Goal: Task Accomplishment & Management: Use online tool/utility

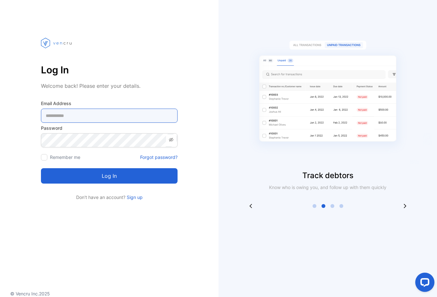
click at [153, 117] on Address-inputemail "email" at bounding box center [109, 115] width 137 height 14
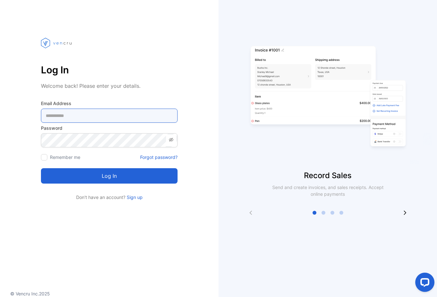
type Address-inputemail "**********"
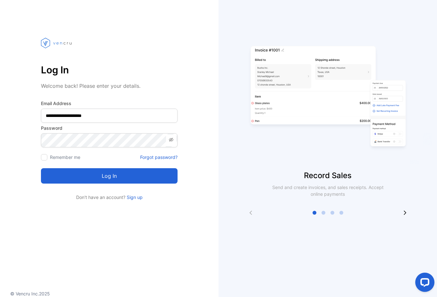
click at [109, 176] on button "Log in" at bounding box center [109, 175] width 137 height 15
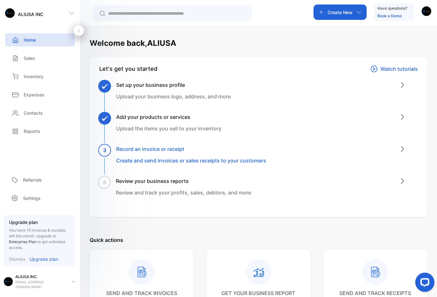
click at [31, 74] on p "Inventory" at bounding box center [34, 76] width 20 height 7
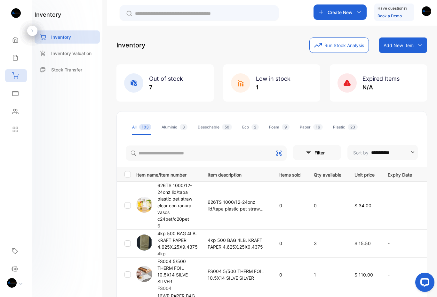
click at [53, 97] on div "inventory Inventory Inventory Valuation Stock Transfer" at bounding box center [67, 148] width 70 height 297
click at [65, 52] on p "Inventory Valuation" at bounding box center [71, 53] width 40 height 7
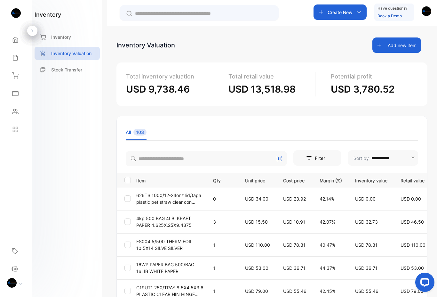
click at [60, 69] on p "Stock Transfer" at bounding box center [66, 69] width 31 height 7
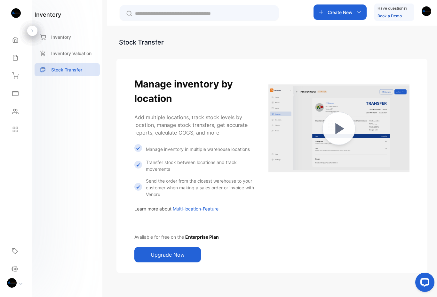
click at [15, 91] on icon at bounding box center [15, 93] width 6 height 4
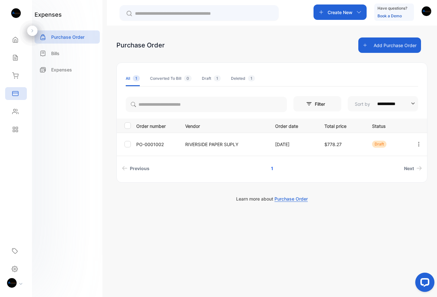
click at [13, 111] on icon at bounding box center [15, 111] width 6 height 6
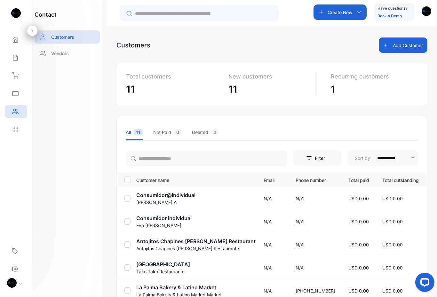
click at [14, 130] on icon at bounding box center [14, 131] width 2 height 2
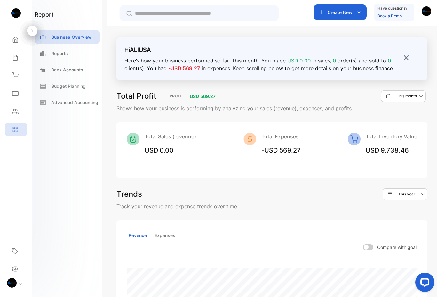
click at [50, 128] on span "Reports" at bounding box center [50, 128] width 0 height 0
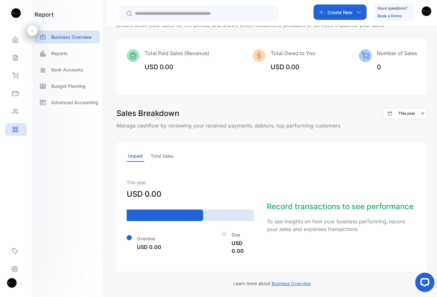
scroll to position [375, 0]
click at [60, 52] on p "Reports" at bounding box center [59, 53] width 17 height 7
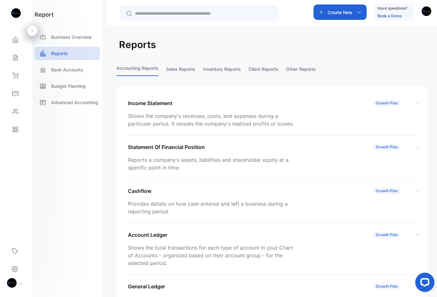
click at [226, 69] on button "Inventory reports" at bounding box center [222, 69] width 38 height 14
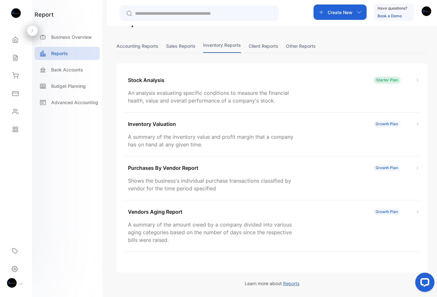
scroll to position [23, 0]
click at [140, 85] on div "Stock Analysis Starter Plan An analysis evaluating specific conditions to measu…" at bounding box center [272, 90] width 296 height 44
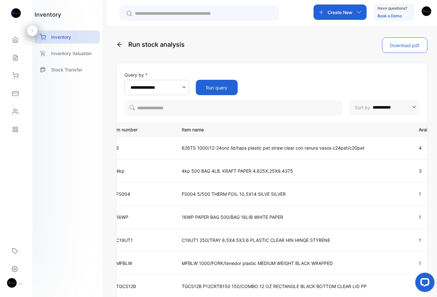
scroll to position [0, 30]
click at [412, 44] on button "Download pdf" at bounding box center [404, 44] width 45 height 15
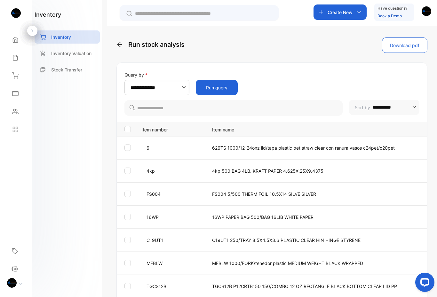
scroll to position [0, 0]
click at [239, 147] on p "626TS 1000/12-24onz lid/tapa plastic pet straw clear con ranura vasos c24pet/c2…" at bounding box center [324, 147] width 224 height 7
click at [298, 149] on p "626TS 1000/12-24onz lid/tapa plastic pet straw clear con ranura vasos c24pet/c2…" at bounding box center [324, 147] width 224 height 7
click at [20, 129] on div "Reports" at bounding box center [16, 129] width 22 height 13
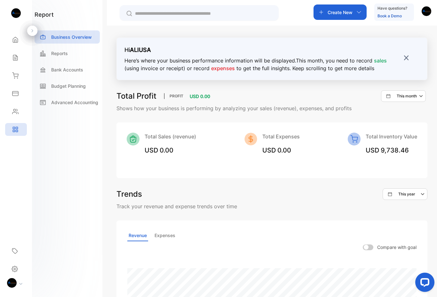
click at [65, 55] on p "Reports" at bounding box center [59, 53] width 17 height 7
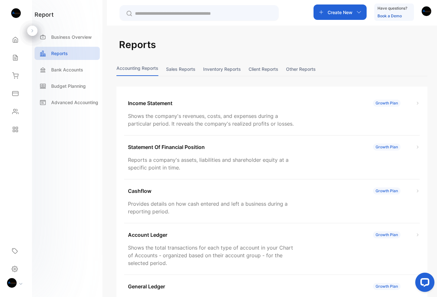
click at [232, 68] on button "Inventory reports" at bounding box center [222, 69] width 38 height 14
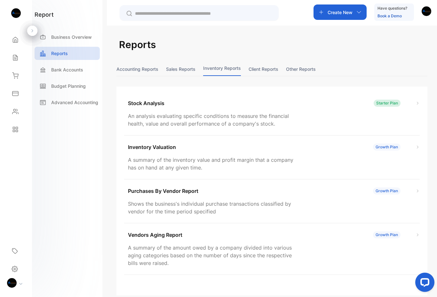
click at [418, 101] on img at bounding box center [418, 103] width 4 height 4
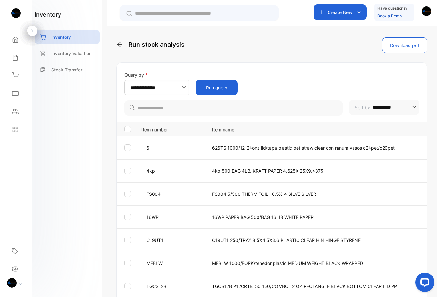
click at [410, 103] on input "**********" at bounding box center [394, 106] width 43 height 15
type input "**********"
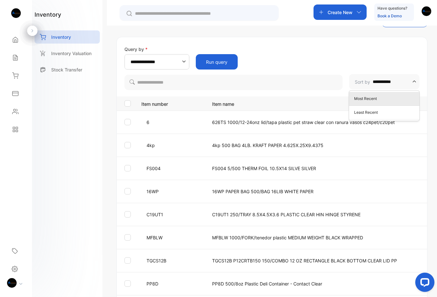
scroll to position [26, 0]
click at [420, 61] on div "**********" at bounding box center [272, 67] width 310 height 45
click at [179, 62] on input "**********" at bounding box center [158, 61] width 54 height 15
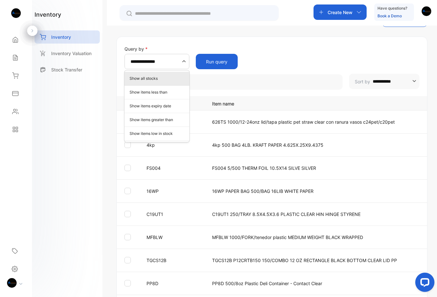
click at [165, 93] on p "Show items less than" at bounding box center [158, 92] width 57 height 6
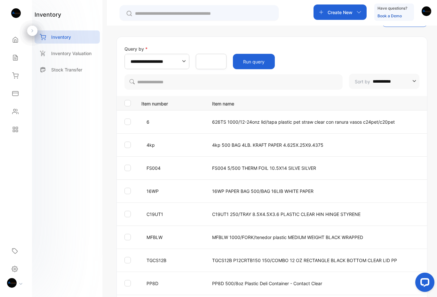
scroll to position [0, 0]
click at [265, 62] on button "Run query" at bounding box center [254, 61] width 42 height 15
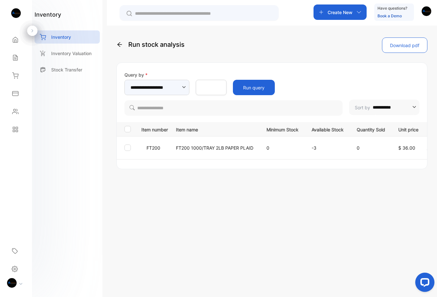
click at [185, 87] on icon "button" at bounding box center [184, 87] width 4 height 2
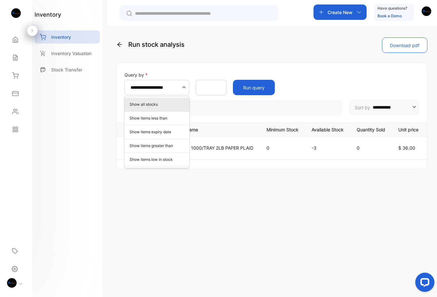
click at [172, 160] on p "Show items low in stock" at bounding box center [158, 159] width 57 height 6
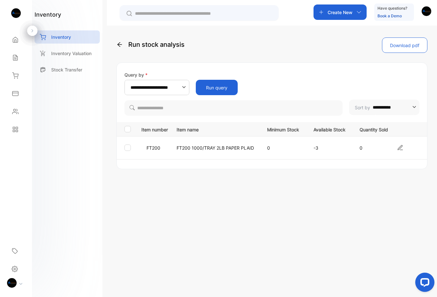
click at [226, 87] on button "Run query" at bounding box center [217, 87] width 42 height 15
click at [174, 87] on input "**********" at bounding box center [158, 87] width 54 height 15
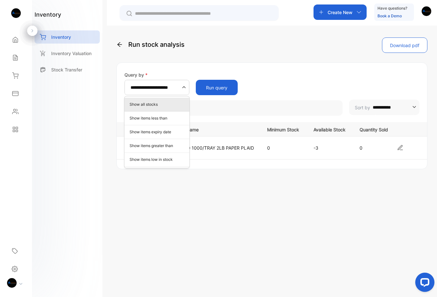
click at [167, 104] on p "Show all stocks" at bounding box center [158, 104] width 57 height 6
type input "**********"
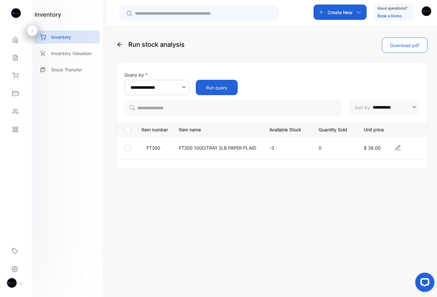
click at [223, 86] on button "Run query" at bounding box center [217, 87] width 42 height 15
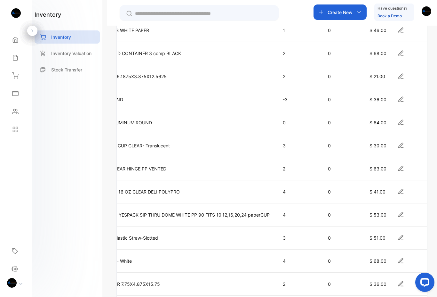
scroll to position [0, 169]
click at [403, 122] on icon at bounding box center [401, 122] width 6 height 6
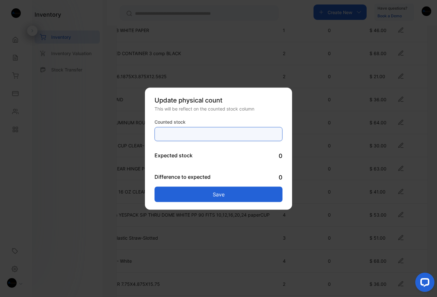
click at [186, 136] on stock-inputcountedstock "*" at bounding box center [219, 134] width 128 height 14
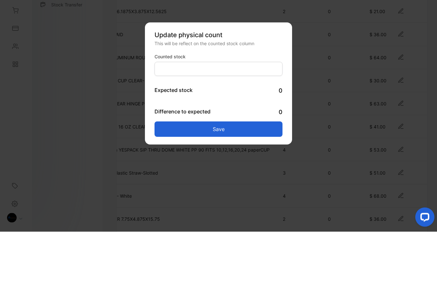
click at [247, 186] on button "Save" at bounding box center [219, 193] width 128 height 15
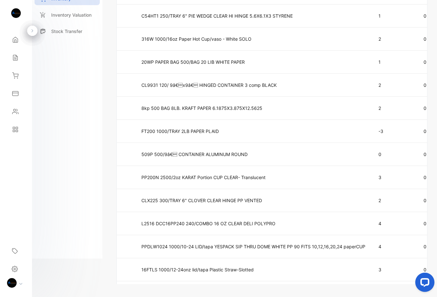
scroll to position [0, 70]
click at [353, 130] on p "FT200 1000/TRAY 2LB PAPER PLAID" at bounding box center [254, 131] width 224 height 7
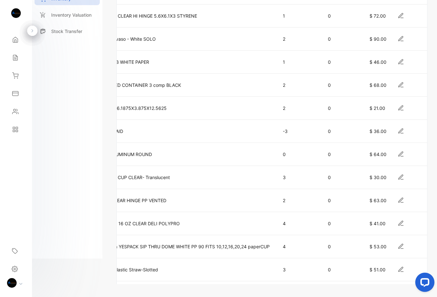
scroll to position [0, 169]
click at [403, 130] on icon at bounding box center [401, 131] width 6 height 6
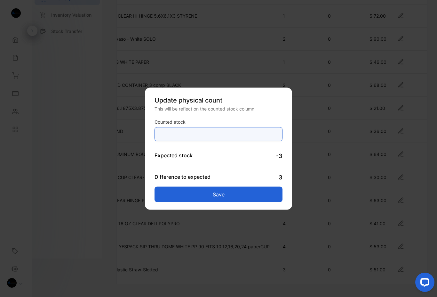
click at [190, 135] on stock-inputcountedstock "*" at bounding box center [219, 134] width 128 height 14
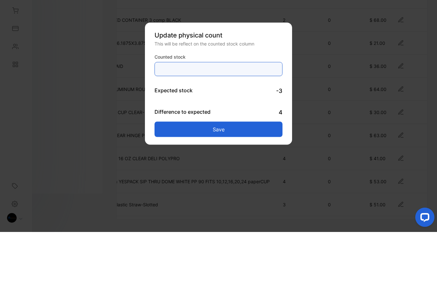
type stock-inputcountedstock "*"
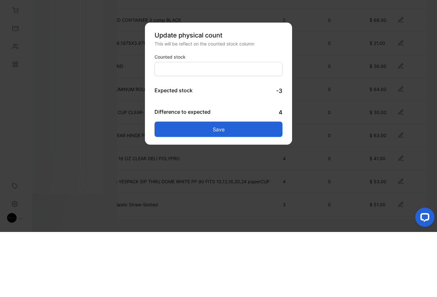
click at [244, 186] on button "Save" at bounding box center [219, 193] width 128 height 15
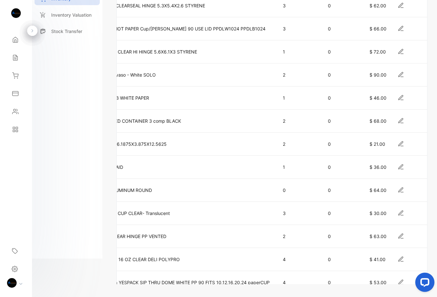
click at [400, 168] on icon at bounding box center [401, 166] width 4 height 4
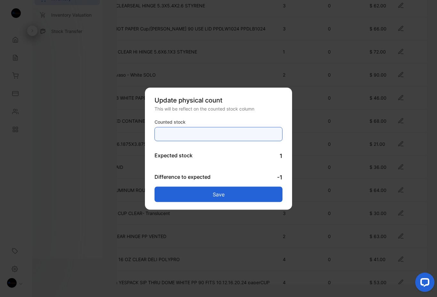
click at [188, 134] on stock-inputcountedstock "*" at bounding box center [219, 134] width 128 height 14
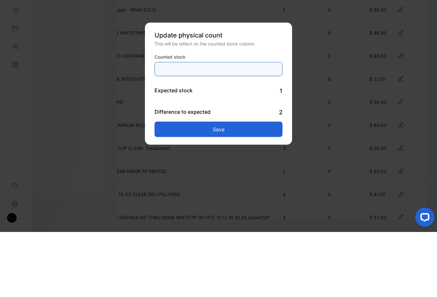
type stock-inputcountedstock "*"
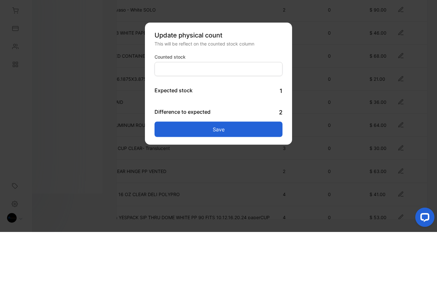
click at [238, 186] on button "Save" at bounding box center [219, 193] width 128 height 15
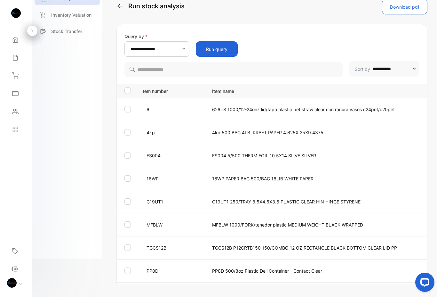
scroll to position [0, 0]
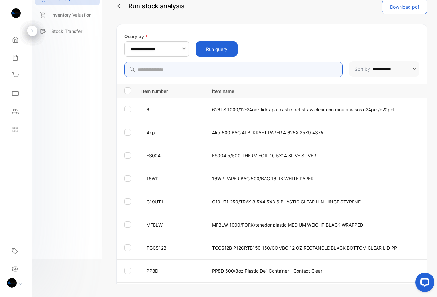
click at [206, 67] on input "search" at bounding box center [233, 69] width 218 height 15
type input "*****"
